Goal: Task Accomplishment & Management: Complete application form

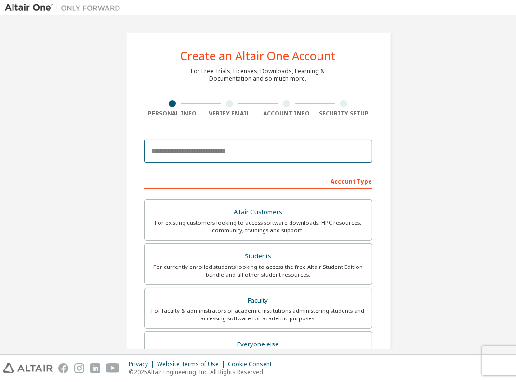
click at [193, 153] on input "email" at bounding box center [258, 151] width 228 height 23
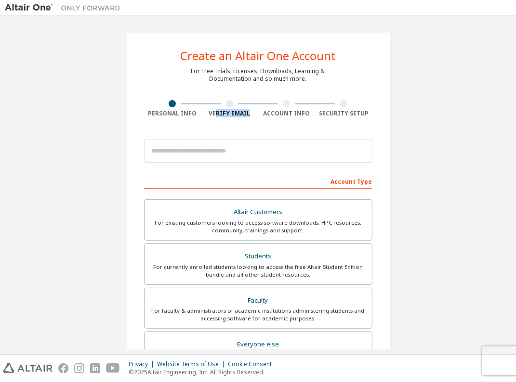
drag, startPoint x: 215, startPoint y: 113, endPoint x: 254, endPoint y: 114, distance: 39.0
click at [254, 114] on div "Verify Email" at bounding box center [229, 114] width 57 height 8
drag, startPoint x: 283, startPoint y: 112, endPoint x: 301, endPoint y: 112, distance: 18.3
click at [301, 112] on div "Account Info" at bounding box center [286, 114] width 57 height 8
drag, startPoint x: 334, startPoint y: 114, endPoint x: 356, endPoint y: 114, distance: 22.6
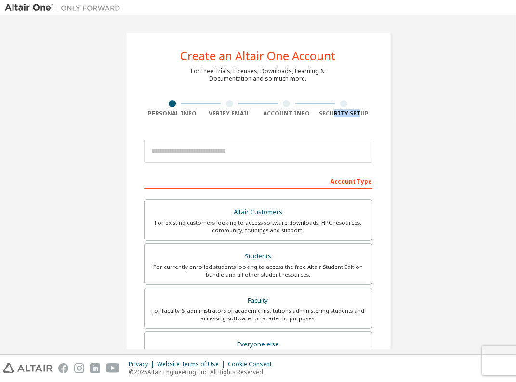
click at [356, 114] on div "Security Setup" at bounding box center [343, 114] width 57 height 8
click at [395, 116] on div "Create an Altair One Account For Free Trials, Licenses, Downloads, Learning & D…" at bounding box center [258, 275] width 288 height 510
click at [404, 182] on div "Create an Altair One Account For Free Trials, Licenses, Downloads, Learning & D…" at bounding box center [258, 275] width 506 height 510
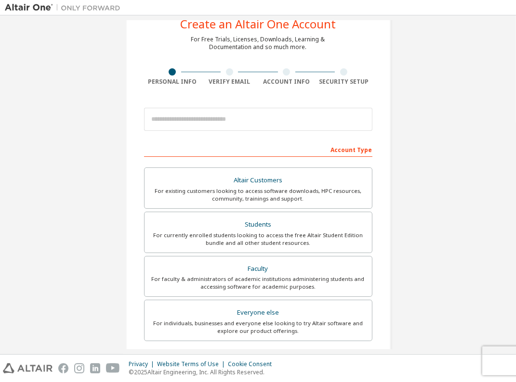
scroll to position [25, 0]
